Goal: Check status: Check status

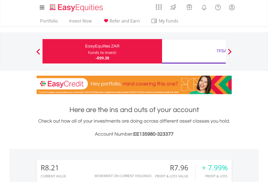
scroll to position [52, 85]
click at [88, 51] on div "Funds to invest:" at bounding box center [102, 52] width 29 height 5
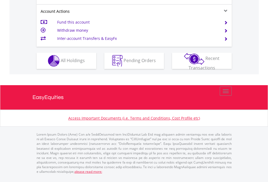
scroll to position [508, 0]
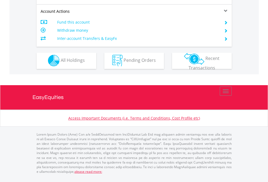
scroll to position [507, 0]
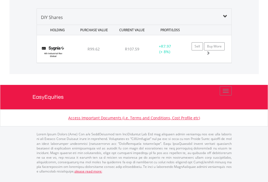
scroll to position [52, 85]
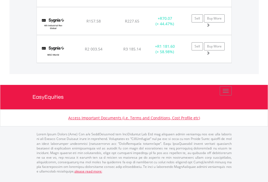
scroll to position [603, 0]
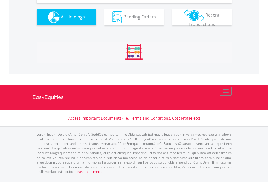
scroll to position [536, 0]
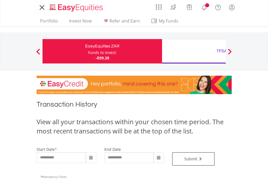
type input "**********"
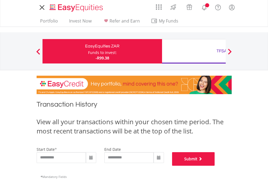
click at [215, 166] on button "Submit" at bounding box center [193, 159] width 43 height 14
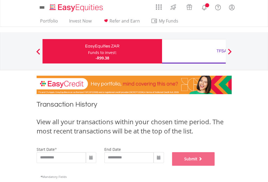
scroll to position [220, 0]
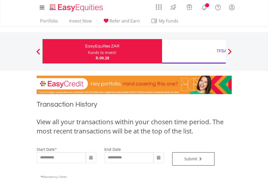
click at [194, 51] on div "TFSA" at bounding box center [221, 51] width 113 height 8
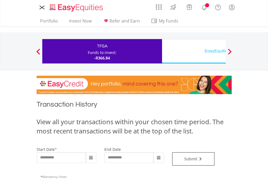
type input "**********"
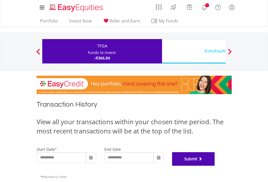
click at [215, 166] on button "Submit" at bounding box center [193, 159] width 43 height 14
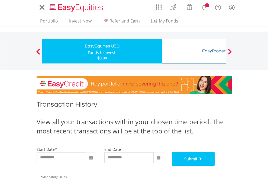
click at [215, 166] on button "Submit" at bounding box center [193, 159] width 43 height 14
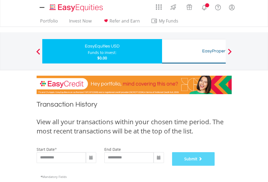
scroll to position [220, 0]
